Goal: Task Accomplishment & Management: Manage account settings

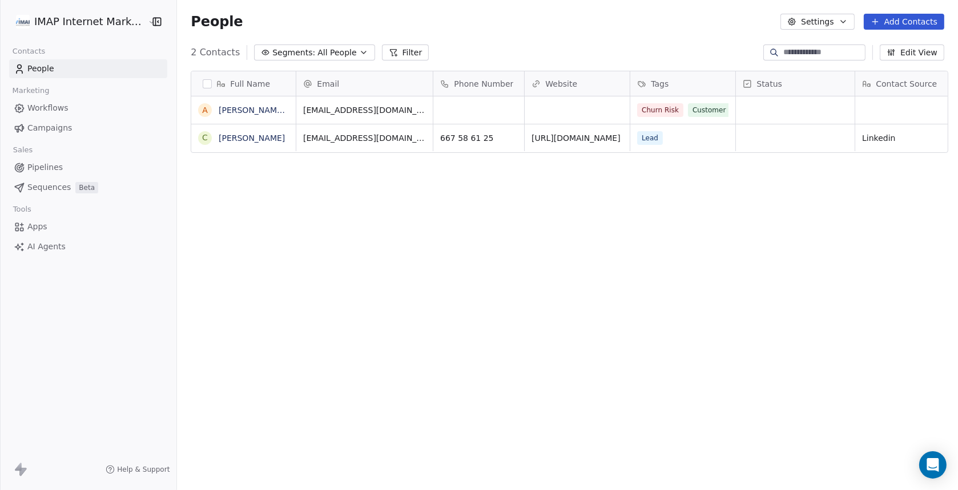
scroll to position [422, 776]
click at [241, 106] on link "[PERSON_NAME][DEMOGRAPHIC_DATA]" at bounding box center [297, 110] width 157 height 9
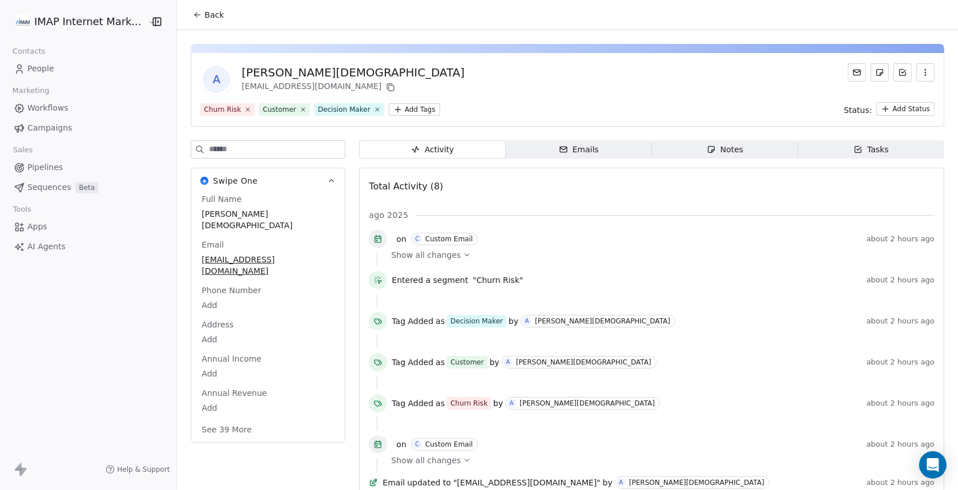
click at [578, 154] on div "Emails" at bounding box center [579, 150] width 40 height 12
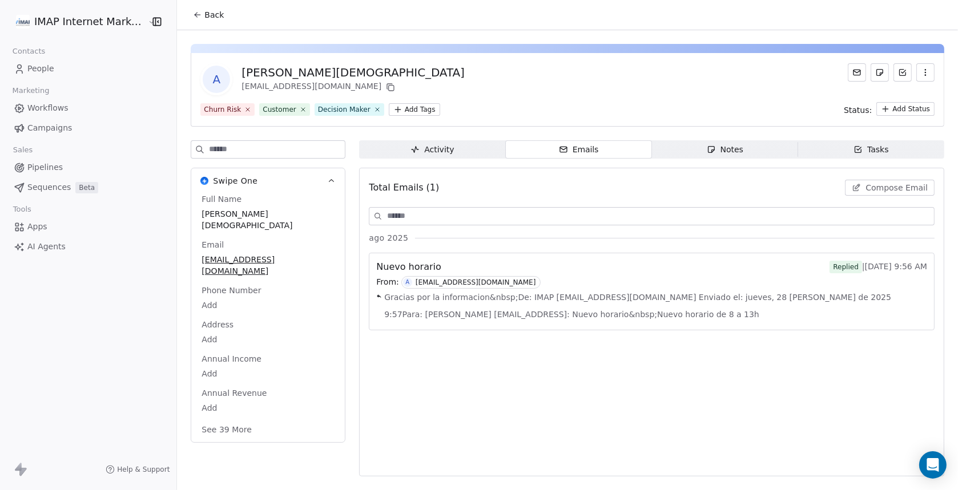
click at [456, 299] on span "Gracias por la informacion&nbsp;De: IMAP [EMAIL_ADDRESS][DOMAIN_NAME] Enviado e…" at bounding box center [655, 306] width 543 height 34
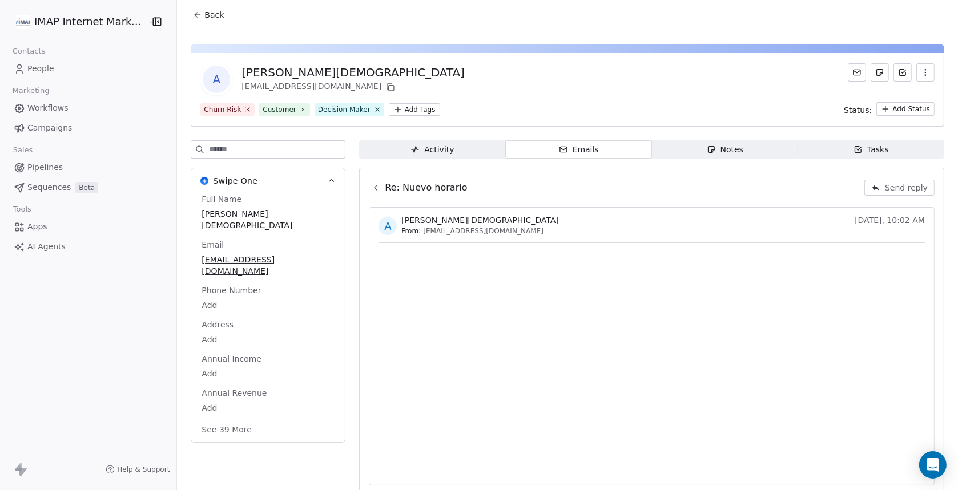
click at [372, 188] on icon at bounding box center [375, 187] width 9 height 9
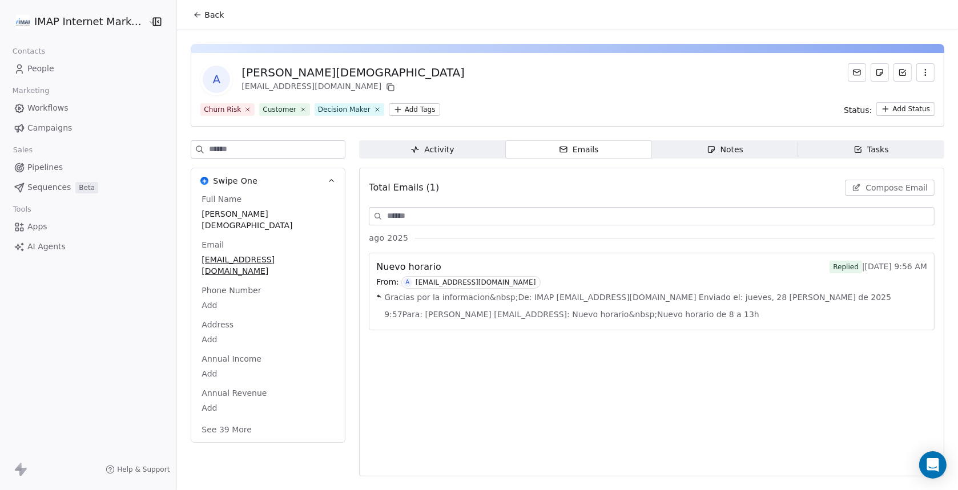
click at [458, 214] on input at bounding box center [660, 216] width 547 height 17
type input "*"
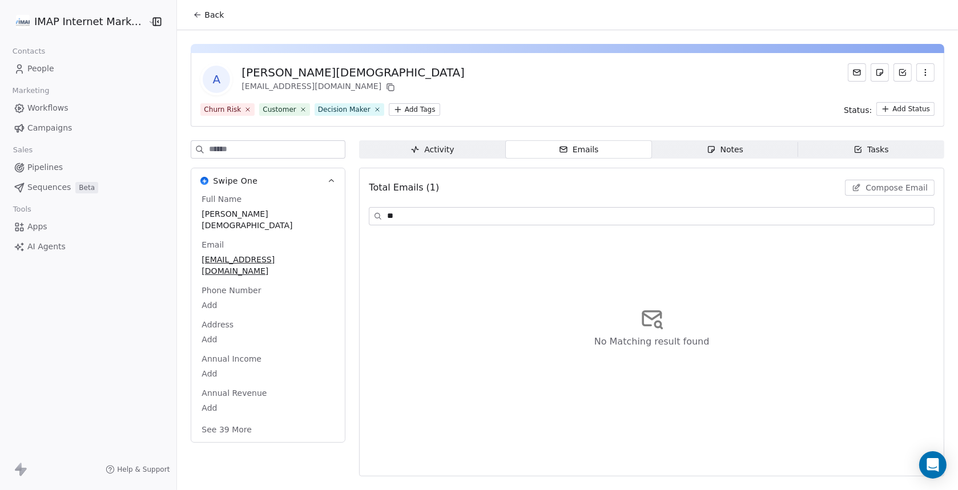
type input "*"
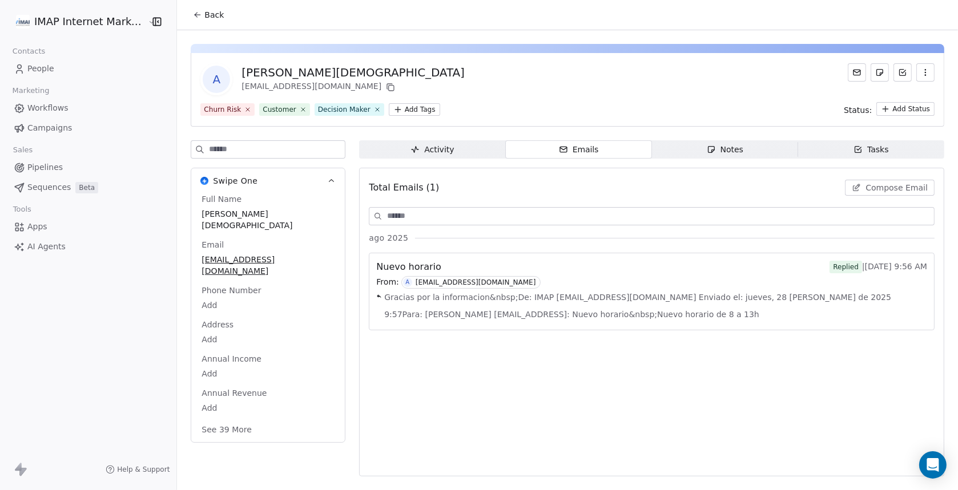
click at [563, 151] on icon "button" at bounding box center [563, 149] width 9 height 9
click at [423, 150] on div "Activity" at bounding box center [431, 150] width 43 height 12
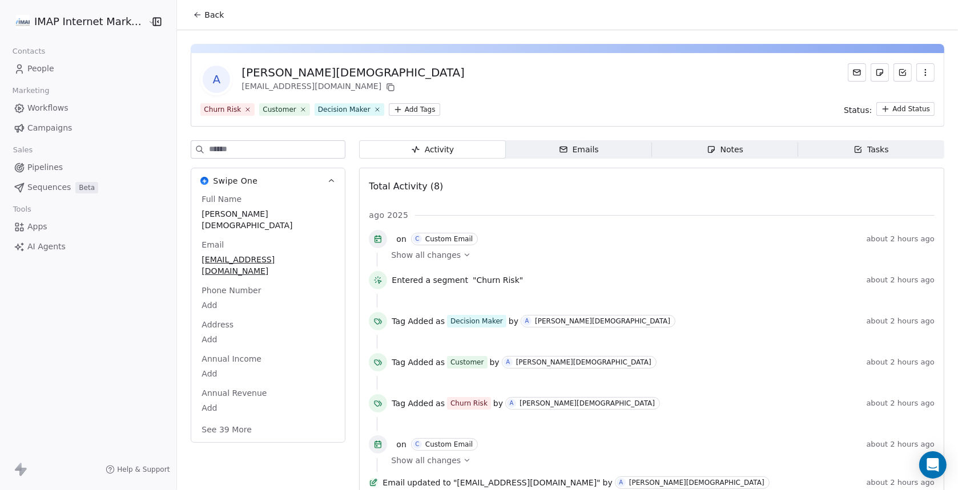
click at [561, 150] on icon "button" at bounding box center [563, 149] width 9 height 9
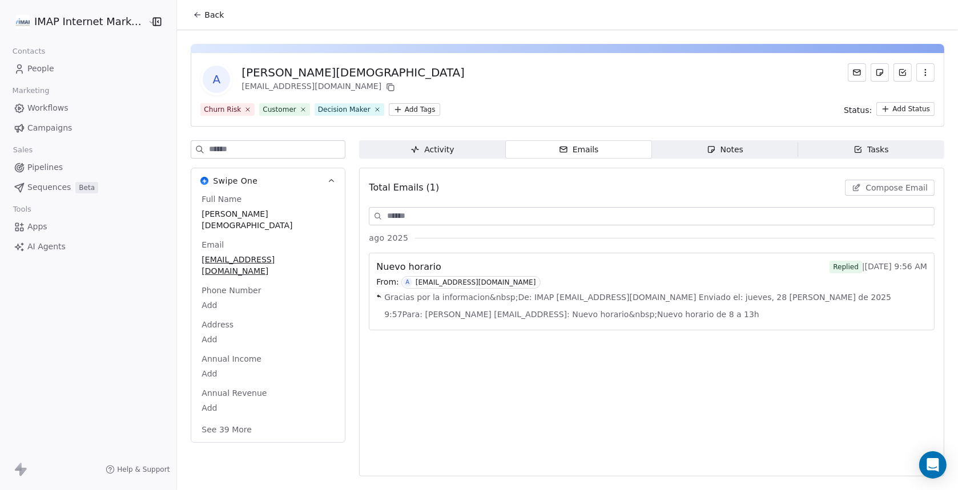
click at [734, 149] on div "Notes" at bounding box center [725, 150] width 37 height 12
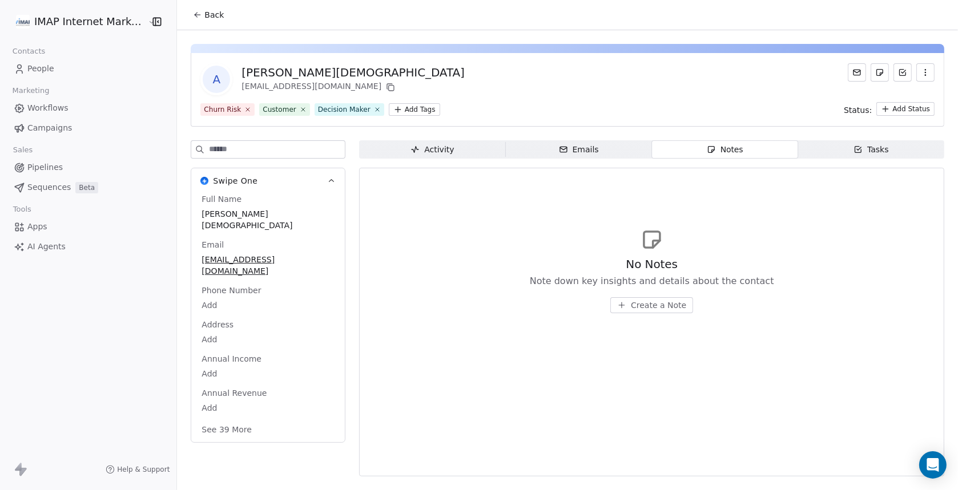
click at [885, 152] on div "Tasks" at bounding box center [871, 150] width 35 height 12
click at [448, 148] on div "Activity" at bounding box center [431, 150] width 43 height 12
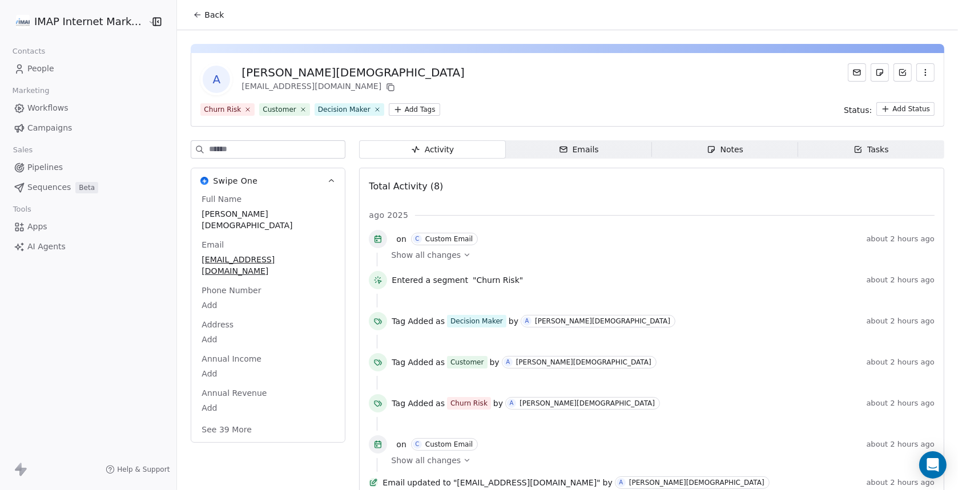
click at [194, 14] on icon at bounding box center [197, 14] width 9 height 9
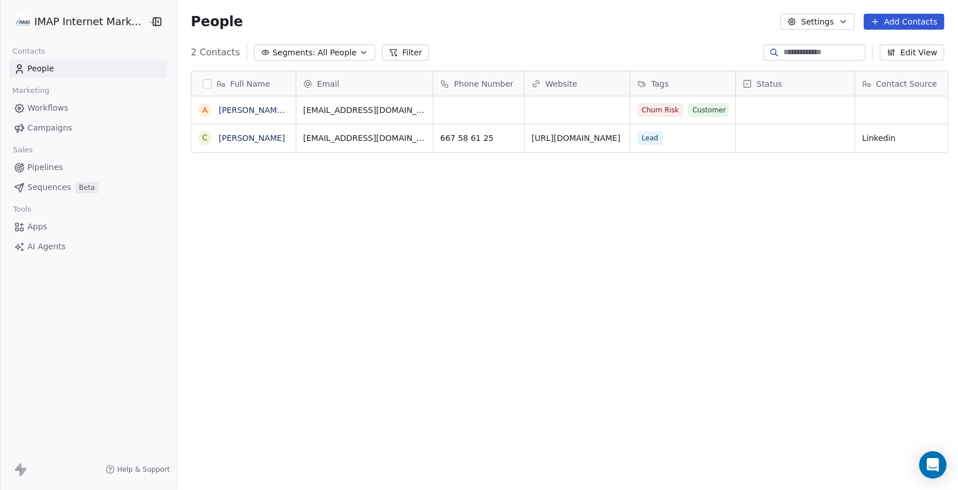
scroll to position [422, 776]
